Goal: Task Accomplishment & Management: Complete application form

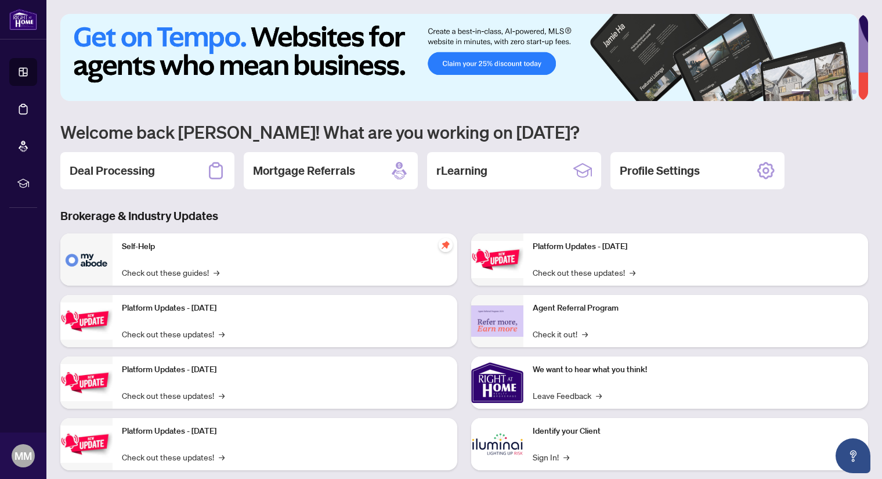
scroll to position [21, 0]
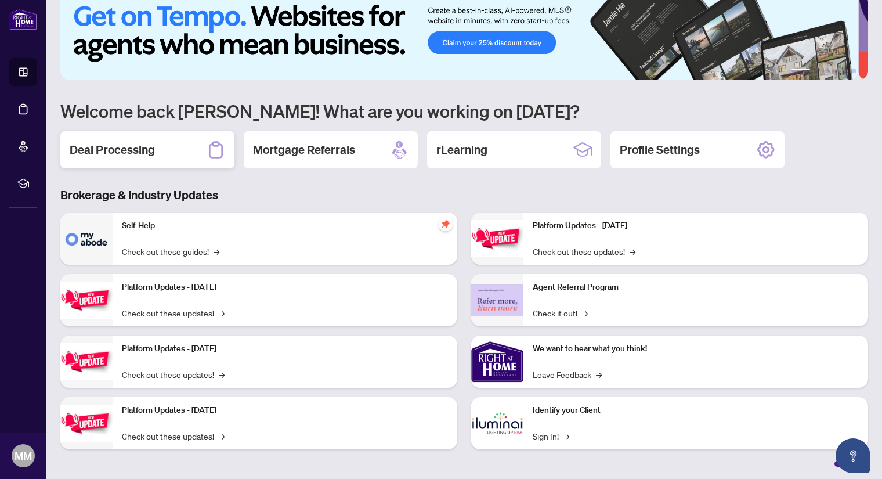
click at [117, 149] on h2 "Deal Processing" at bounding box center [112, 150] width 85 height 16
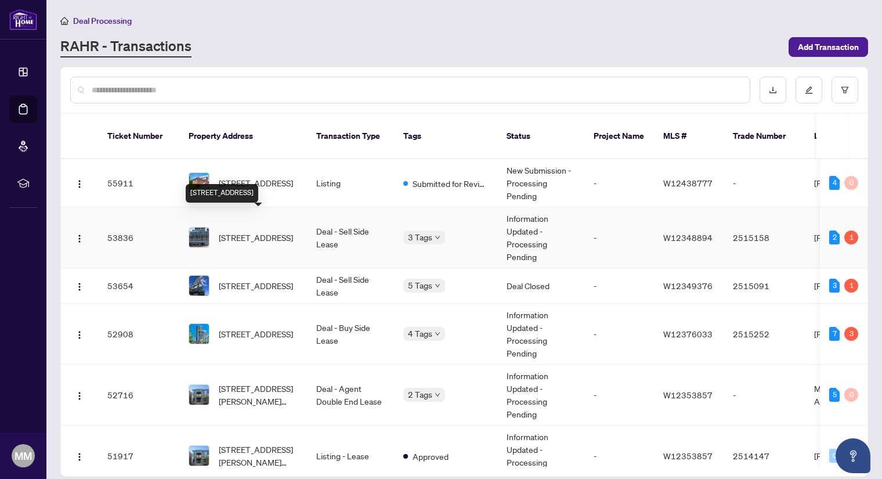
click at [247, 231] on span "[STREET_ADDRESS]" at bounding box center [256, 237] width 74 height 13
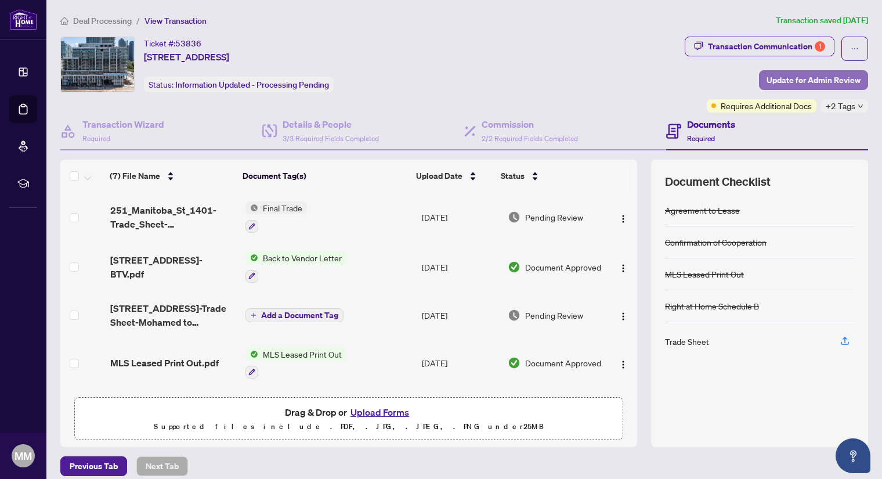
click at [785, 85] on span "Update for Admin Review" at bounding box center [814, 80] width 94 height 19
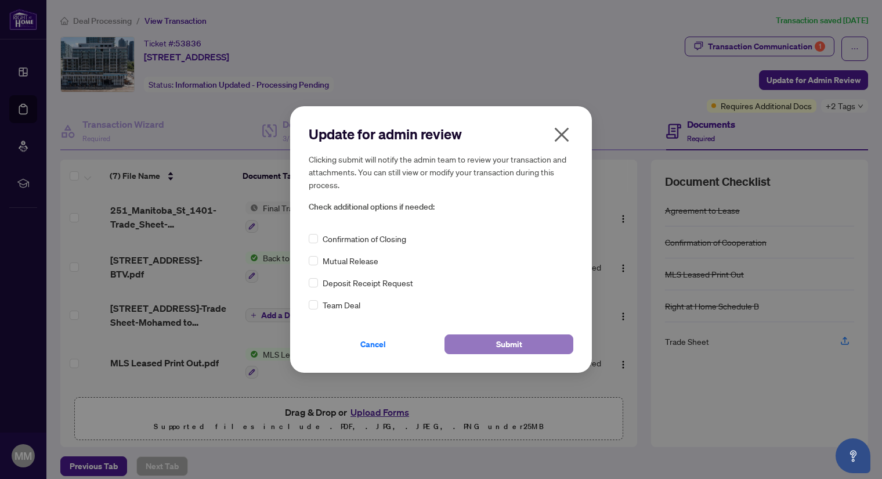
click at [495, 346] on button "Submit" at bounding box center [509, 344] width 129 height 20
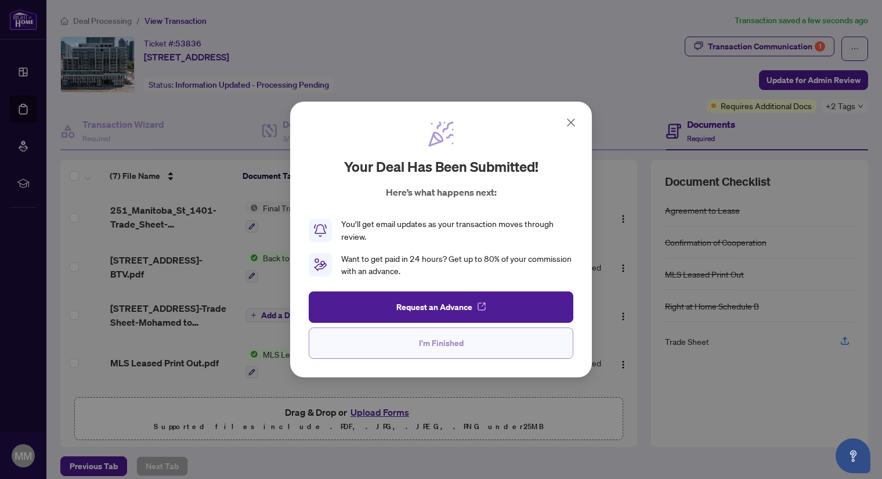
click at [429, 344] on span "I'm Finished" at bounding box center [441, 343] width 45 height 19
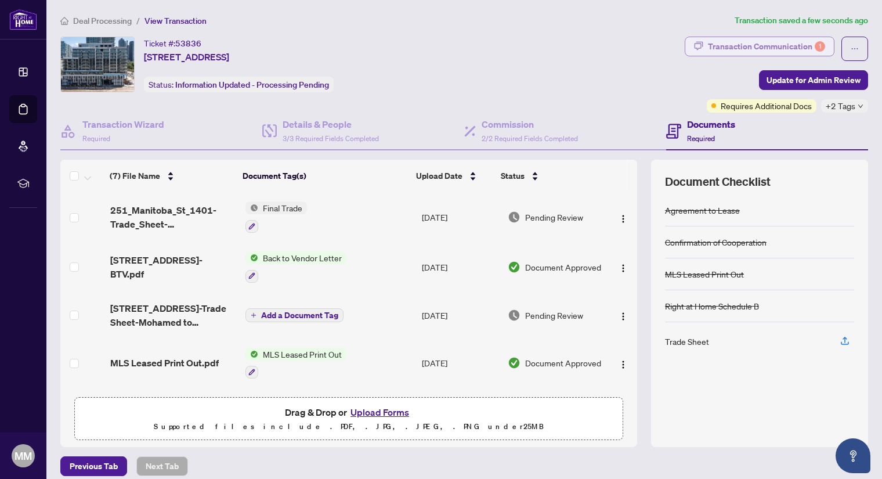
click at [776, 39] on div "Transaction Communication 1" at bounding box center [766, 46] width 117 height 19
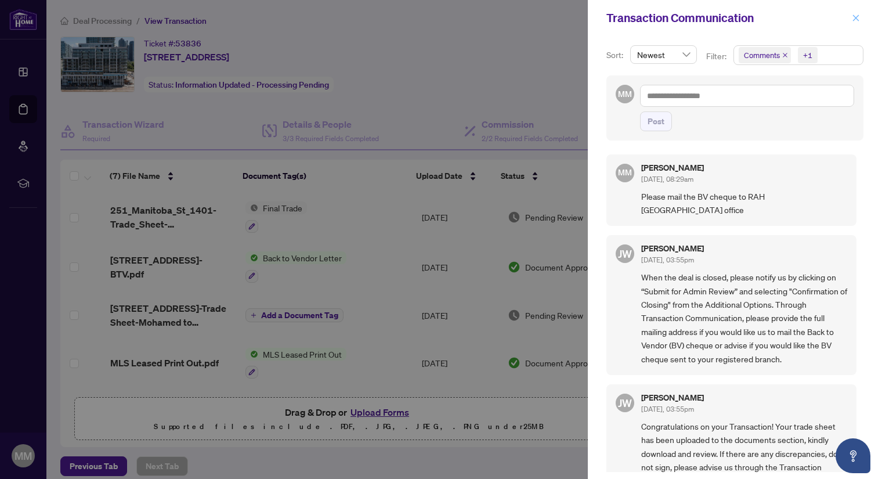
click at [857, 21] on icon "close" at bounding box center [856, 18] width 8 height 8
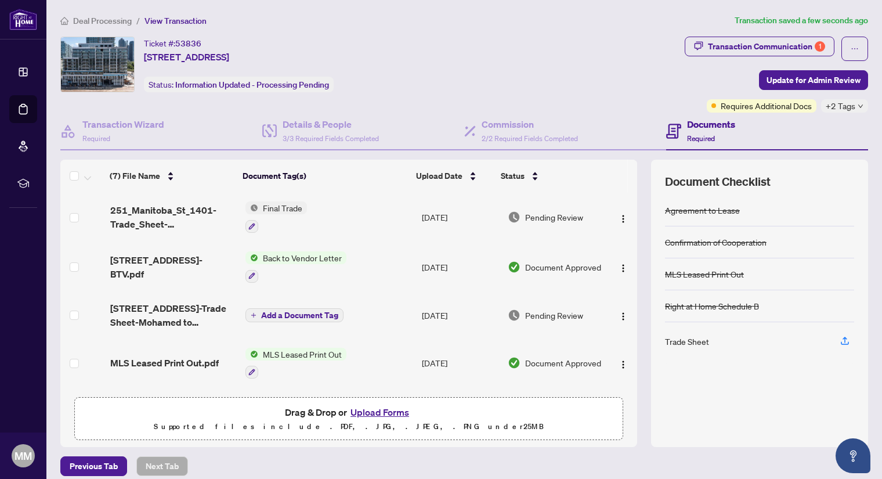
click at [829, 104] on span "+2 Tags" at bounding box center [841, 105] width 30 height 13
click at [517, 80] on div "Ticket #: 53836 [STREET_ADDRESS] Status: Information Updated - Processing Pendi…" at bounding box center [370, 65] width 620 height 56
click at [107, 21] on span "Deal Processing" at bounding box center [102, 21] width 59 height 10
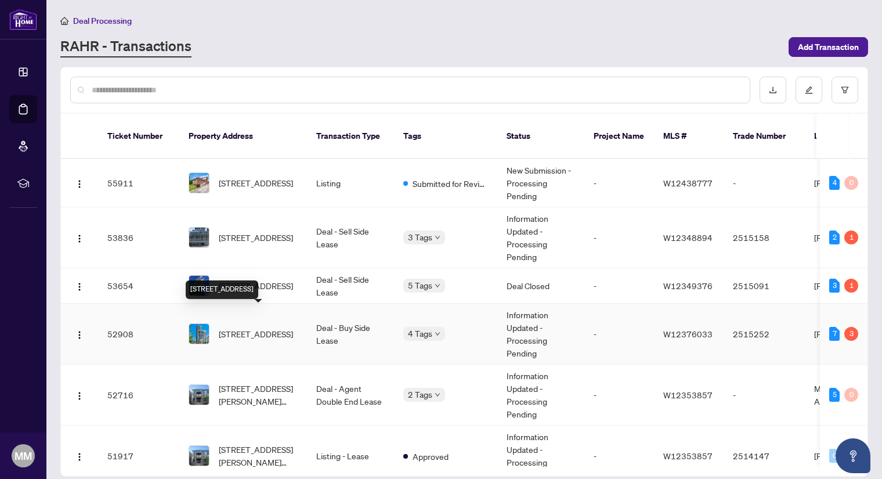
click at [257, 330] on span "[STREET_ADDRESS]" at bounding box center [256, 333] width 74 height 13
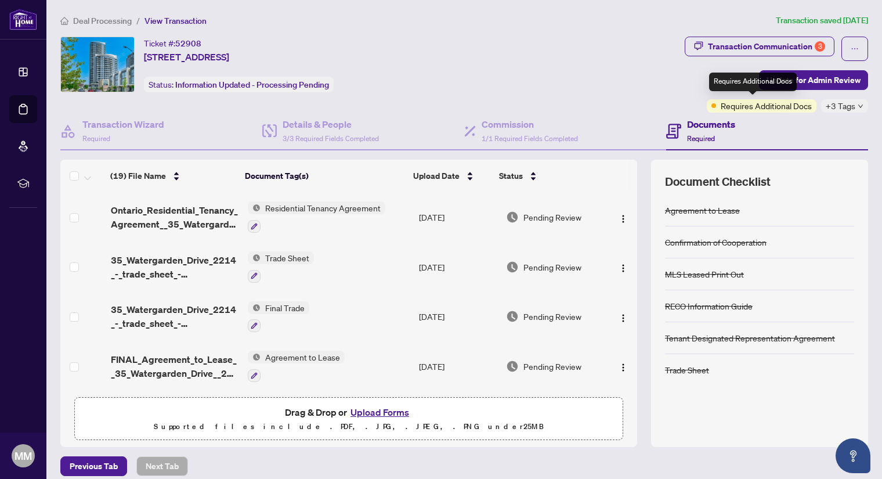
click at [754, 107] on span "Requires Additional Docs" at bounding box center [766, 105] width 91 height 13
click at [836, 77] on span "Update for Admin Review" at bounding box center [814, 80] width 94 height 19
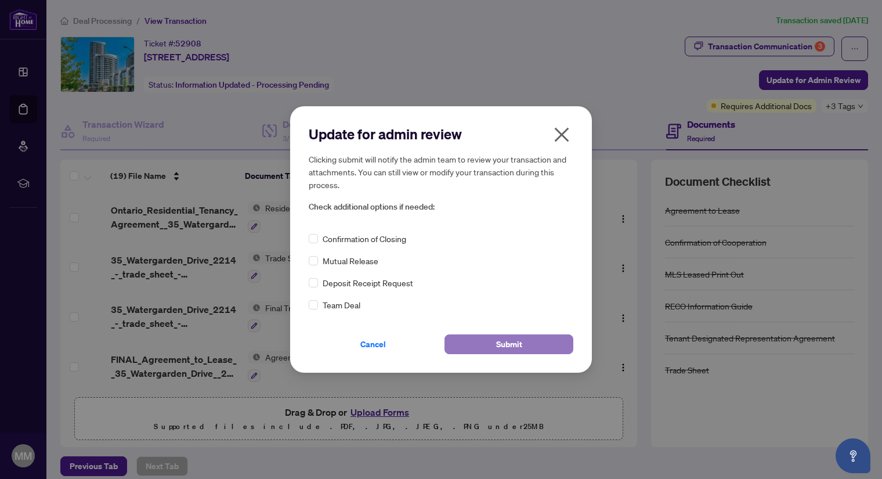
click at [453, 337] on button "Submit" at bounding box center [509, 344] width 129 height 20
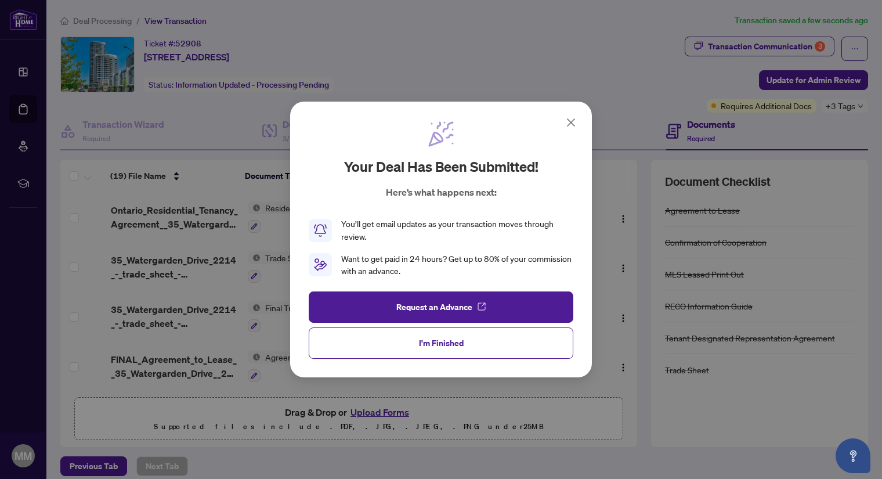
click at [841, 105] on div "Your deal has been submitted! Here’s what happens next: You’ll get email update…" at bounding box center [441, 239] width 882 height 479
click at [447, 344] on span "I'm Finished" at bounding box center [441, 343] width 45 height 19
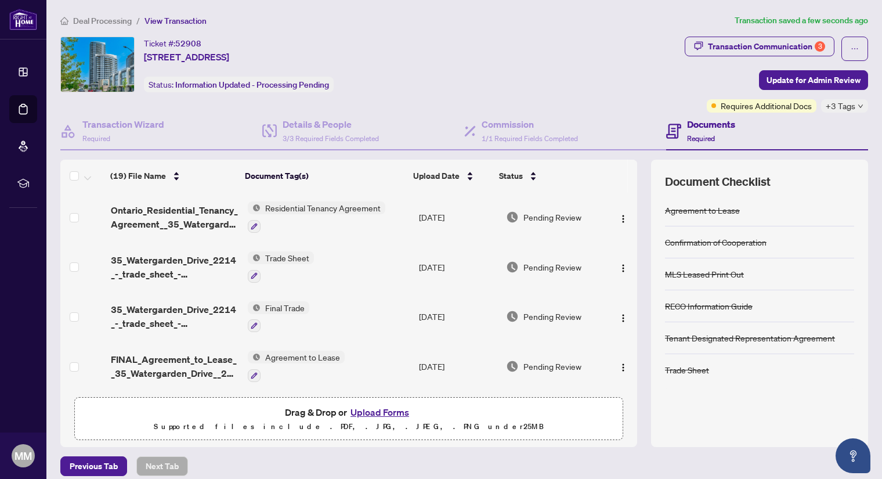
click at [858, 106] on icon "down" at bounding box center [861, 106] width 6 height 6
